Goal: Information Seeking & Learning: Learn about a topic

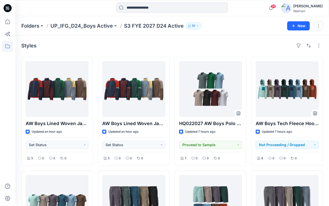
click at [315, 5] on div "[PERSON_NAME]" at bounding box center [307, 6] width 29 height 6
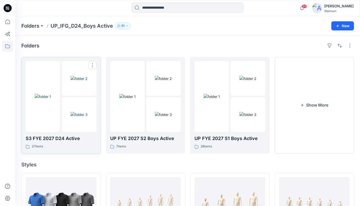
click at [44, 121] on div at bounding box center [43, 96] width 34 height 71
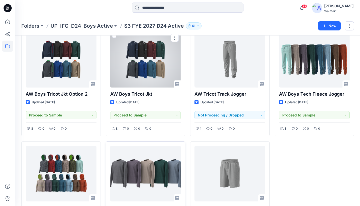
scroll to position [649, 0]
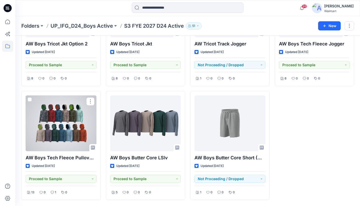
click at [68, 129] on div at bounding box center [61, 123] width 71 height 56
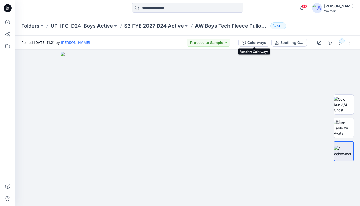
click at [255, 43] on div "Colorways" at bounding box center [256, 43] width 19 height 6
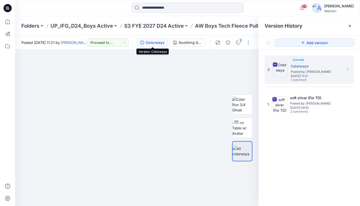
click at [349, 26] on icon at bounding box center [349, 26] width 4 height 4
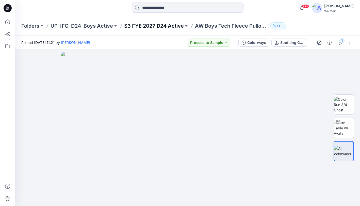
click at [164, 26] on p "S3 FYE 2027 D24 Active" at bounding box center [154, 25] width 60 height 7
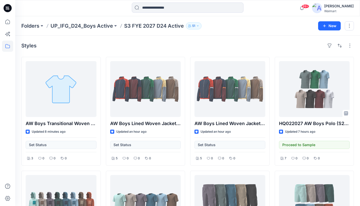
click at [166, 27] on p "S3 FYE 2027 D24 Active" at bounding box center [154, 25] width 60 height 7
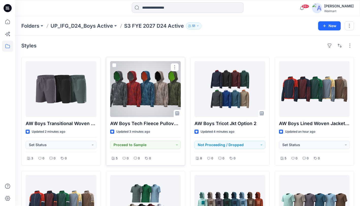
click at [150, 96] on div at bounding box center [145, 89] width 71 height 56
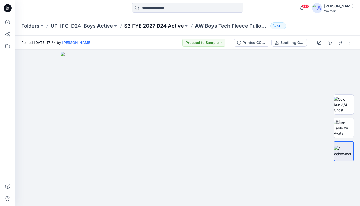
click at [148, 26] on p "S3 FYE 2027 D24 Active" at bounding box center [154, 25] width 60 height 7
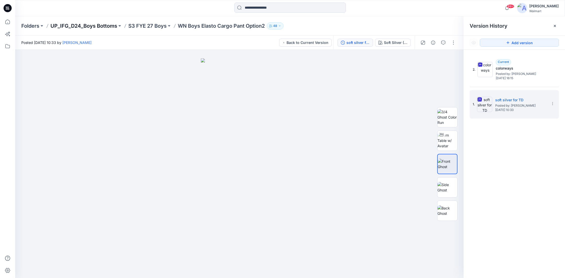
click at [100, 26] on p "UP_IFG_D24_Boys Bottoms" at bounding box center [83, 25] width 67 height 7
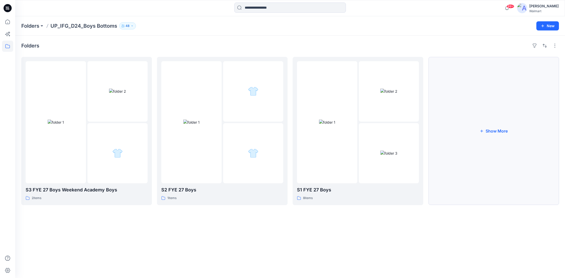
click at [497, 120] on button "Show More" at bounding box center [493, 131] width 131 height 148
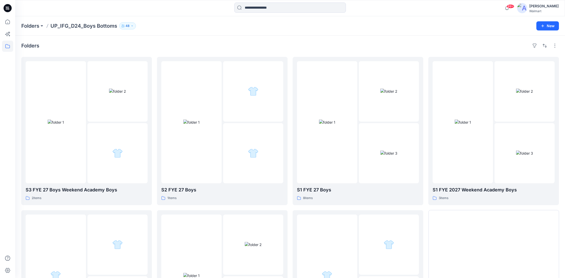
click at [79, 27] on p "UP_IFG_D24_Boys Bottoms" at bounding box center [83, 25] width 67 height 7
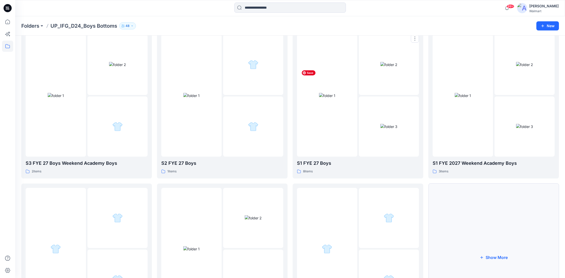
scroll to position [94, 0]
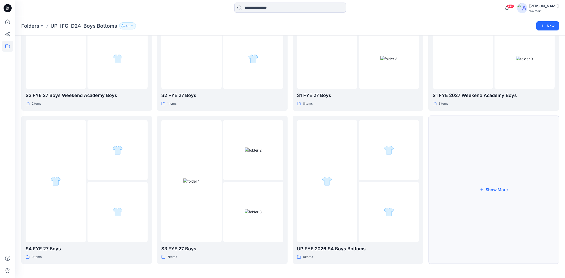
click at [503, 175] on button "Show More" at bounding box center [493, 190] width 131 height 148
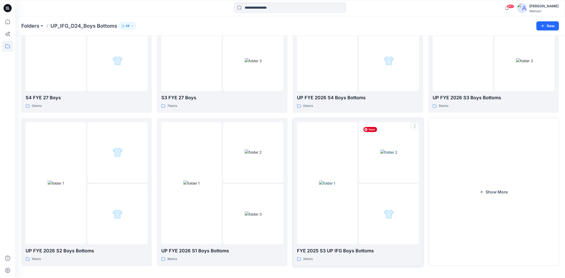
scroll to position [247, 0]
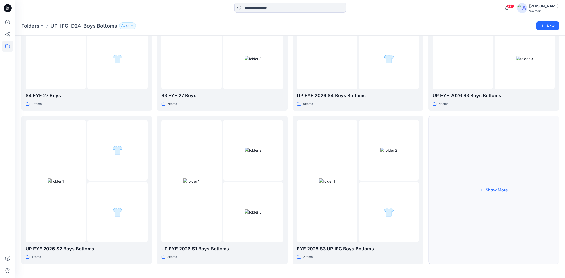
click at [485, 167] on button "Show More" at bounding box center [493, 190] width 131 height 148
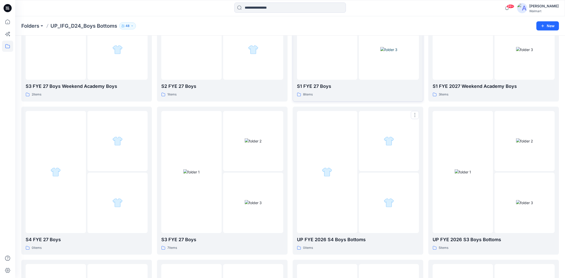
scroll to position [0, 0]
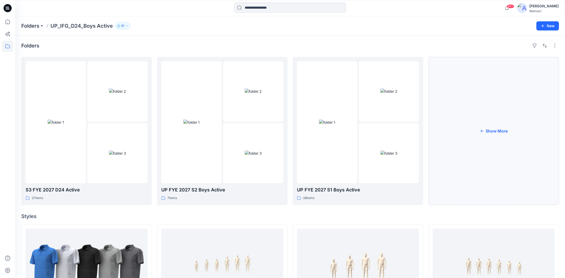
click at [492, 125] on button "Show More" at bounding box center [493, 131] width 131 height 148
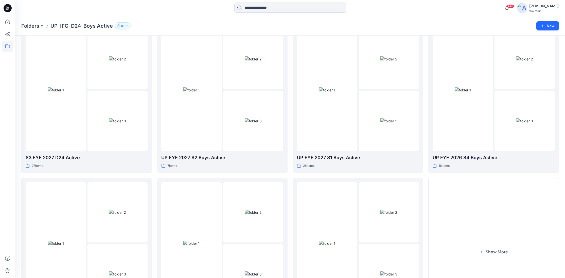
scroll to position [34, 0]
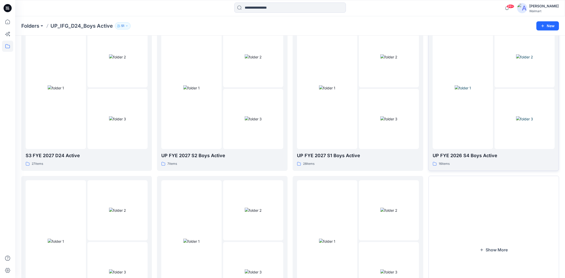
click at [473, 124] on div at bounding box center [463, 88] width 60 height 122
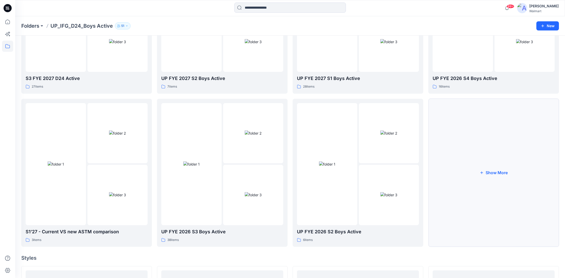
click at [495, 172] on button "Show More" at bounding box center [493, 173] width 131 height 148
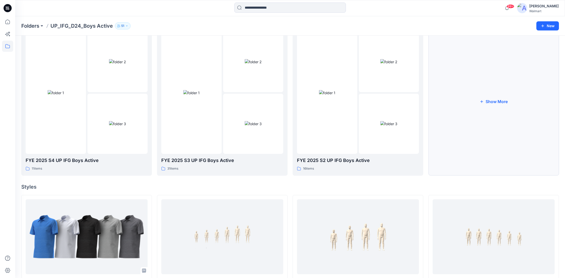
scroll to position [336, 0]
click at [69, 137] on div at bounding box center [56, 92] width 60 height 122
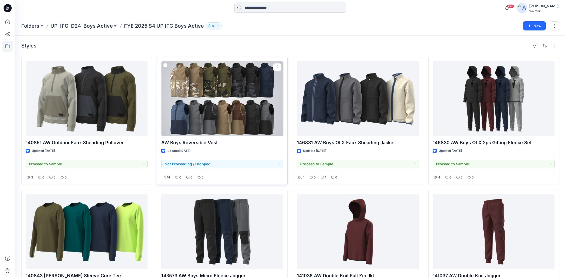
click at [240, 120] on div at bounding box center [222, 98] width 122 height 75
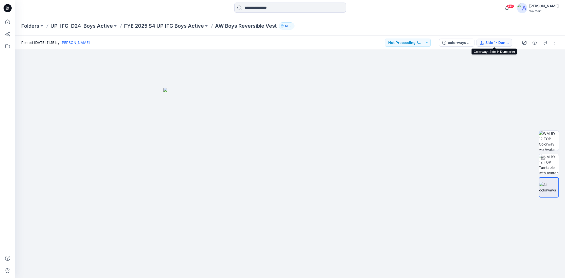
click at [499, 44] on div "Side 1- Dune print" at bounding box center [496, 43] width 23 height 6
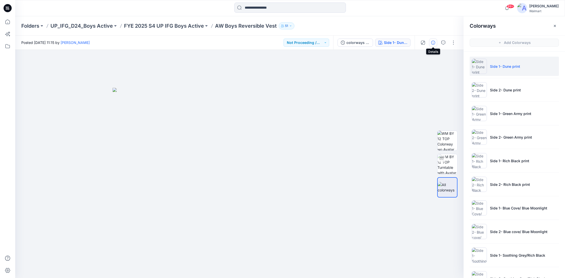
click at [433, 43] on icon "button" at bounding box center [433, 43] width 4 height 4
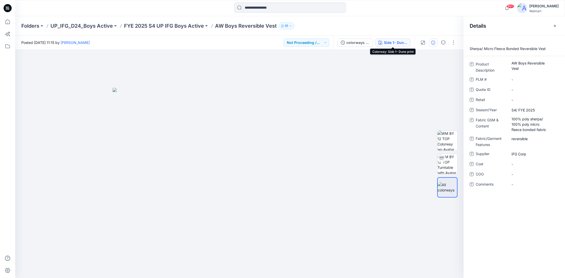
click at [392, 44] on div "Side 1- Dune print" at bounding box center [395, 43] width 23 height 6
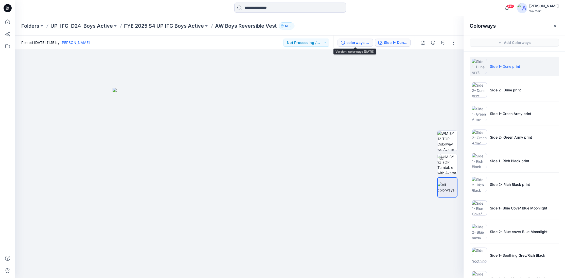
click at [356, 43] on div "colorways 12.11.23" at bounding box center [357, 43] width 23 height 6
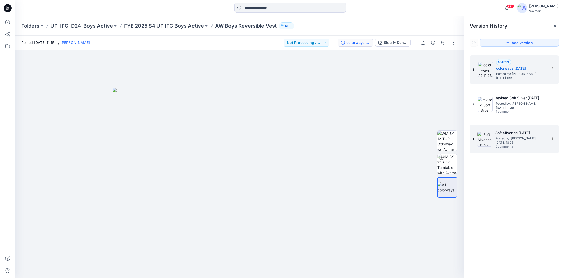
click at [537, 150] on div "1. Soft Silver cc 11-27-23 Posted by: Kei Yip Monday, November 27, 2023 18:05 5…" at bounding box center [511, 139] width 76 height 24
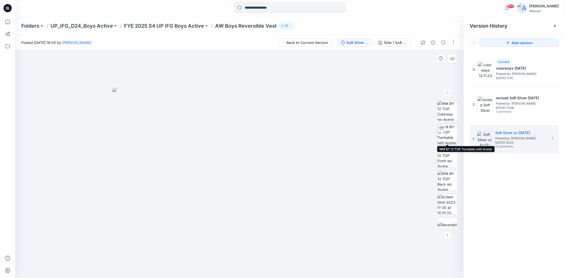
click at [449, 137] on img at bounding box center [447, 134] width 20 height 20
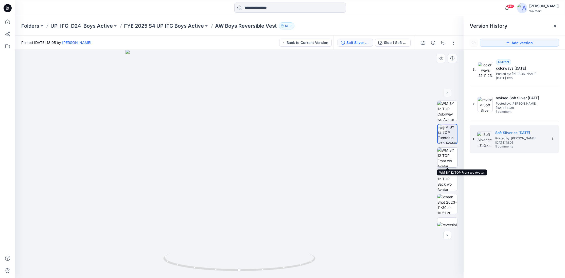
click at [450, 157] on img at bounding box center [447, 157] width 20 height 20
click at [449, 177] on img at bounding box center [447, 181] width 20 height 20
click at [446, 157] on img at bounding box center [447, 157] width 20 height 20
click at [450, 180] on img at bounding box center [447, 181] width 20 height 20
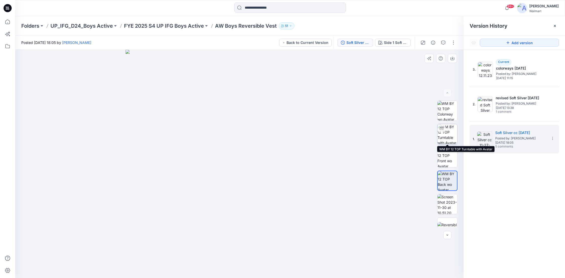
click at [447, 135] on img at bounding box center [447, 134] width 20 height 20
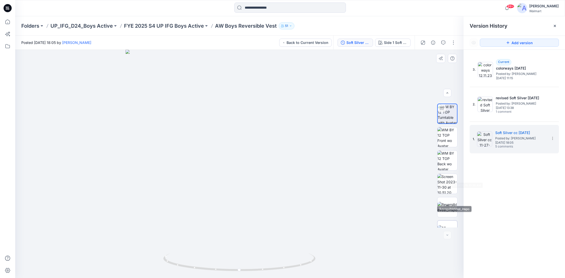
scroll to position [33, 0]
click at [446, 216] on img at bounding box center [447, 217] width 20 height 11
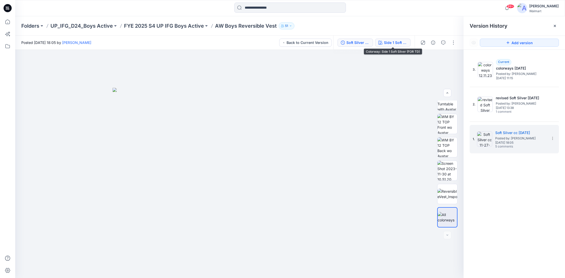
click at [395, 42] on div "Side 1 Soft Silver (FOR TD)" at bounding box center [395, 43] width 23 height 6
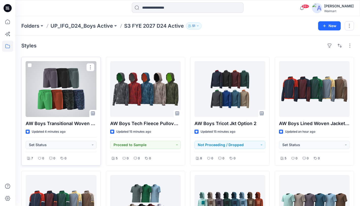
click at [64, 98] on div at bounding box center [61, 89] width 71 height 56
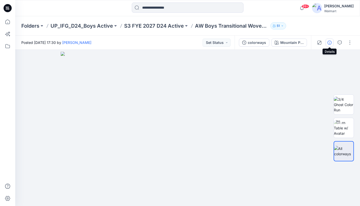
click at [331, 41] on button "button" at bounding box center [329, 43] width 8 height 8
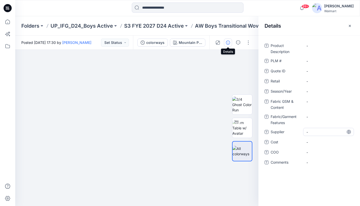
click at [333, 131] on span "-" at bounding box center [328, 131] width 44 height 5
type textarea "********"
click at [350, 132] on icon at bounding box center [348, 132] width 4 height 4
click at [326, 90] on span "-" at bounding box center [328, 91] width 44 height 5
type textarea "**********"
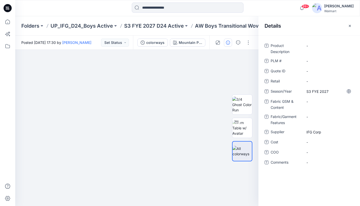
click at [349, 91] on icon at bounding box center [348, 91] width 1 height 4
click at [229, 27] on p "AW Boys Transitional Woven Short" at bounding box center [231, 25] width 73 height 7
click at [351, 26] on button "button" at bounding box center [349, 26] width 8 height 8
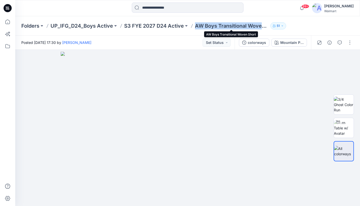
drag, startPoint x: 194, startPoint y: 24, endPoint x: 261, endPoint y: 25, distance: 67.2
click at [262, 25] on div "Folders UP_IFG_D24_Boys Active S3 FYE 2027 D24 Active AW Boys Transitional Wove…" at bounding box center [167, 25] width 293 height 7
copy p "AW Boys Transitional Wove"
click at [329, 44] on icon "button" at bounding box center [329, 43] width 4 height 4
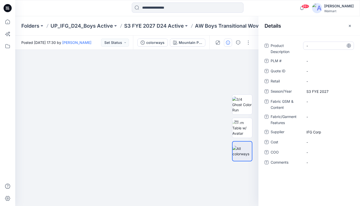
click at [326, 46] on Description "-" at bounding box center [328, 45] width 44 height 5
type textarea "**********"
click at [349, 46] on icon at bounding box center [348, 46] width 4 height 4
click at [348, 46] on icon at bounding box center [348, 46] width 4 height 4
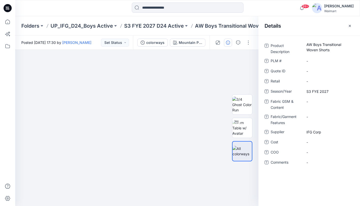
click at [350, 24] on icon "button" at bounding box center [349, 26] width 4 height 4
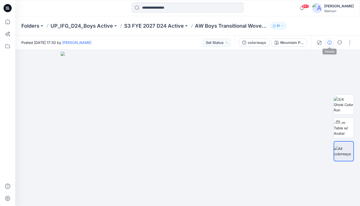
click at [330, 42] on icon "button" at bounding box center [329, 43] width 4 height 4
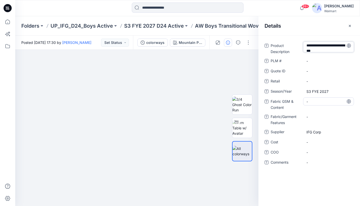
click at [323, 104] on div "-" at bounding box center [328, 101] width 51 height 8
click at [335, 101] on textarea "**********" at bounding box center [328, 101] width 51 height 8
drag, startPoint x: 337, startPoint y: 101, endPoint x: 341, endPoint y: 100, distance: 3.7
click at [337, 101] on textarea "**********" at bounding box center [328, 101] width 51 height 8
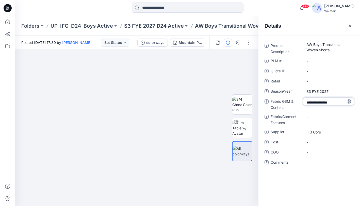
type textarea "**********"
click at [349, 101] on icon at bounding box center [348, 101] width 4 height 4
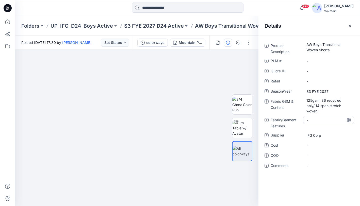
click at [322, 120] on Features "-" at bounding box center [328, 119] width 44 height 5
type textarea "**********"
click at [332, 119] on Features "recycled, wick" at bounding box center [328, 119] width 44 height 5
type textarea "**********"
click at [349, 25] on icon "button" at bounding box center [349, 26] width 4 height 4
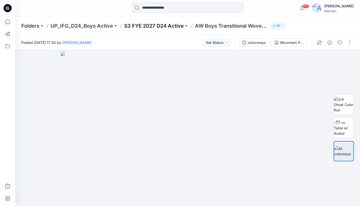
click at [156, 26] on p "S3 FYE 2027 D24 Active" at bounding box center [154, 25] width 60 height 7
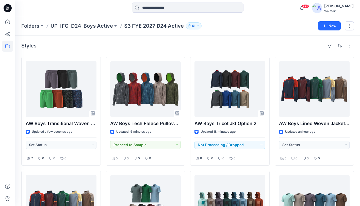
click at [223, 45] on div "Styles" at bounding box center [187, 46] width 332 height 8
click at [85, 26] on p "UP_IFG_D24_Boys Active" at bounding box center [81, 25] width 62 height 7
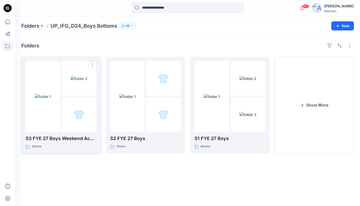
click at [47, 117] on div at bounding box center [43, 96] width 34 height 71
click at [311, 97] on button "Show More" at bounding box center [313, 105] width 79 height 97
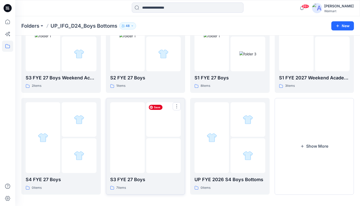
scroll to position [63, 0]
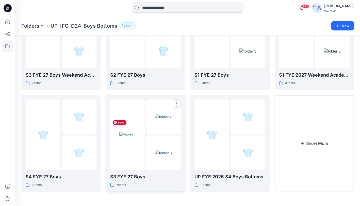
click at [135, 132] on img at bounding box center [127, 134] width 16 height 5
